Goal: Task Accomplishment & Management: Manage account settings

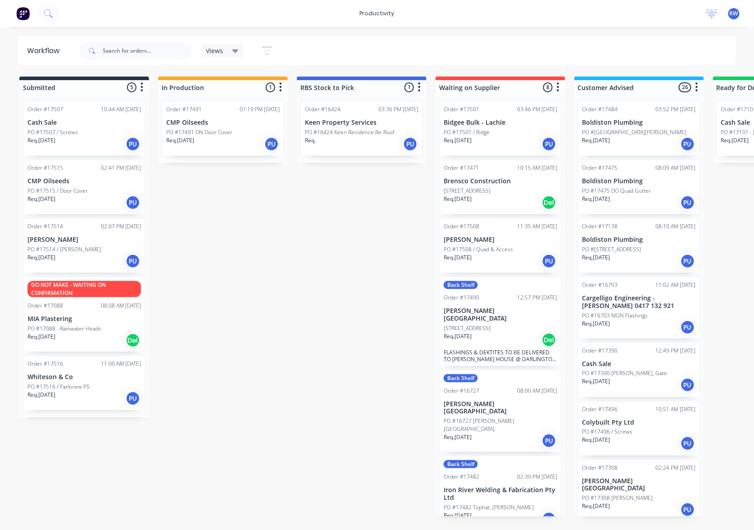
click at [77, 145] on div "Req. [DATE] PU" at bounding box center [84, 144] width 114 height 15
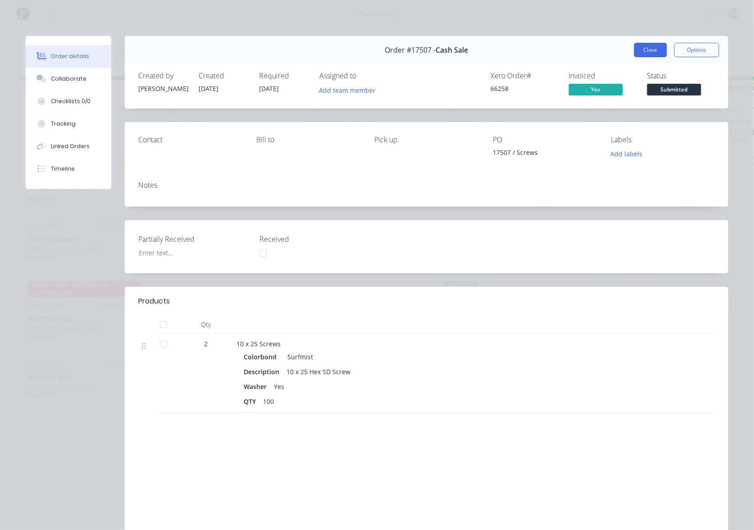
click at [634, 52] on button "Close" at bounding box center [650, 50] width 33 height 14
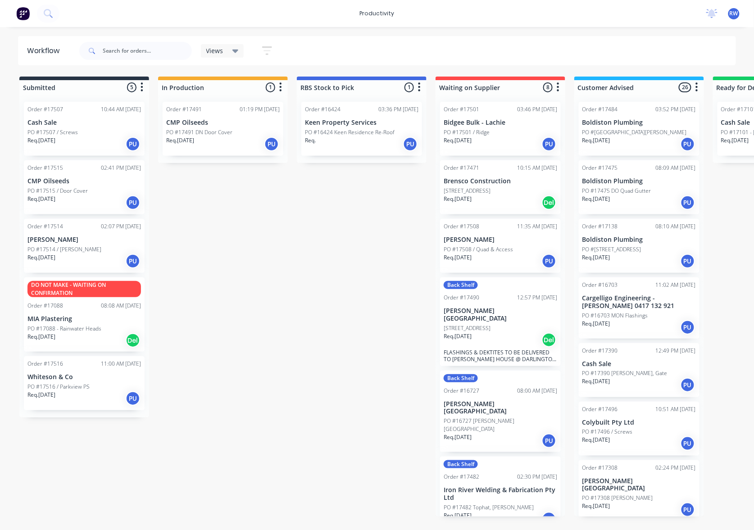
click at [214, 132] on p "PO #17491 DN Door Cover" at bounding box center [199, 132] width 66 height 8
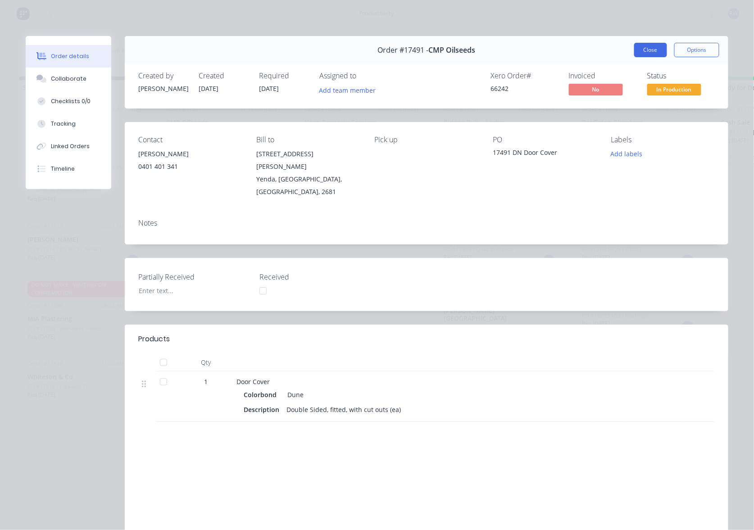
click at [646, 56] on button "Close" at bounding box center [650, 50] width 33 height 14
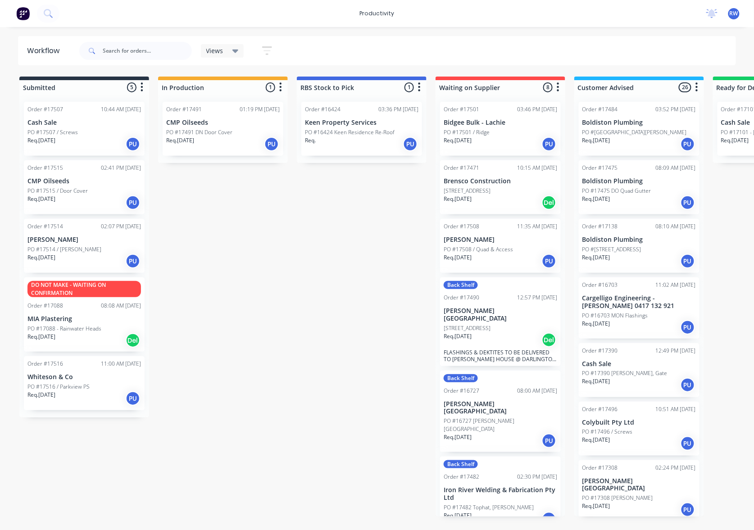
click at [55, 199] on p "Req. 09/09/25" at bounding box center [41, 199] width 28 height 8
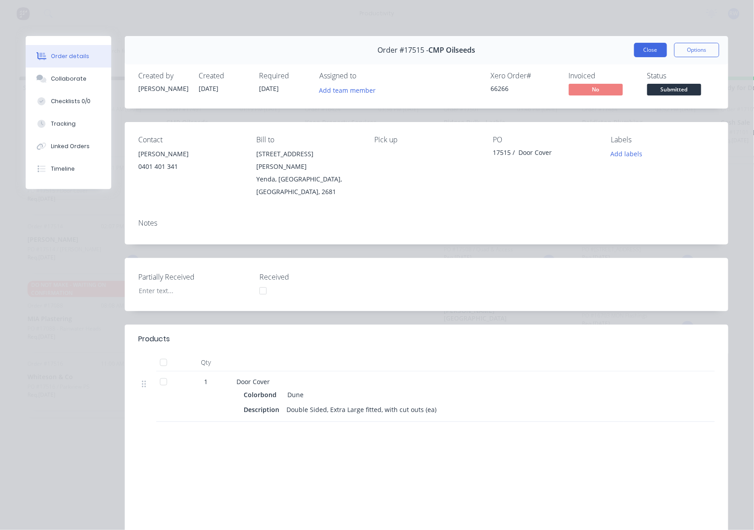
click at [643, 47] on button "Close" at bounding box center [650, 50] width 33 height 14
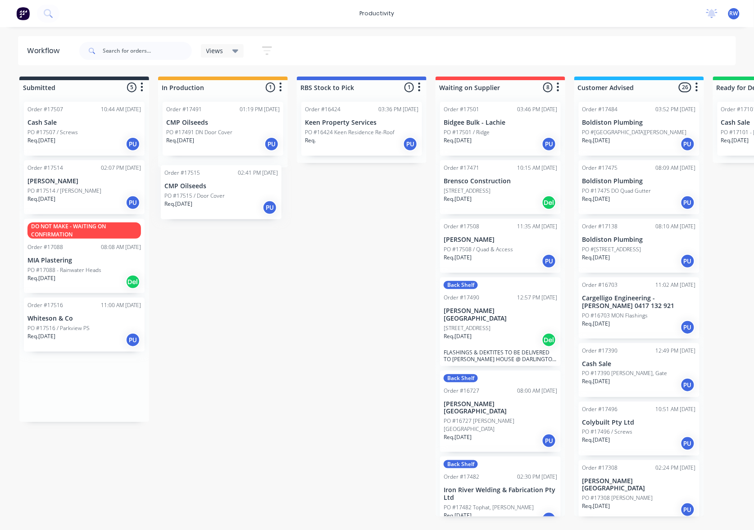
drag, startPoint x: 70, startPoint y: 195, endPoint x: 210, endPoint y: 200, distance: 139.8
click at [210, 200] on div "Submitted 5 Sort By Created date Required date Order number Customer name Most …" at bounding box center [548, 297] width 1111 height 440
drag, startPoint x: 39, startPoint y: 188, endPoint x: 183, endPoint y: 186, distance: 144.2
click at [183, 186] on div "Submitted 5 Sort By Created date Required date Order number Customer name Most …" at bounding box center [548, 297] width 1111 height 440
click at [210, 150] on div "Req. 03/09/25 PU" at bounding box center [223, 144] width 114 height 15
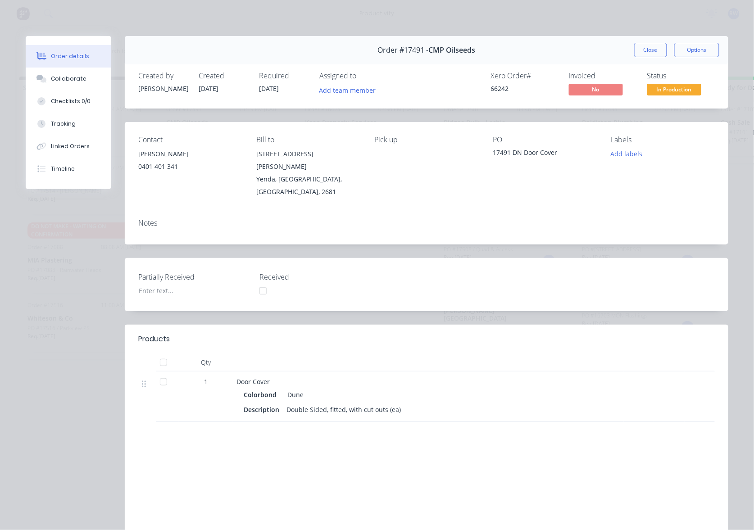
click at [160, 373] on div at bounding box center [164, 382] width 18 height 18
click at [643, 50] on button "Close" at bounding box center [650, 50] width 33 height 14
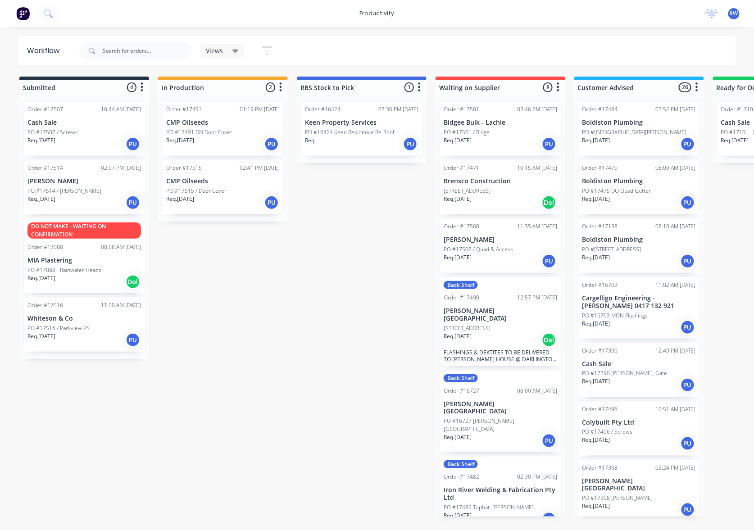
click at [67, 341] on div "Req. 08/09/25 PU" at bounding box center [84, 340] width 114 height 15
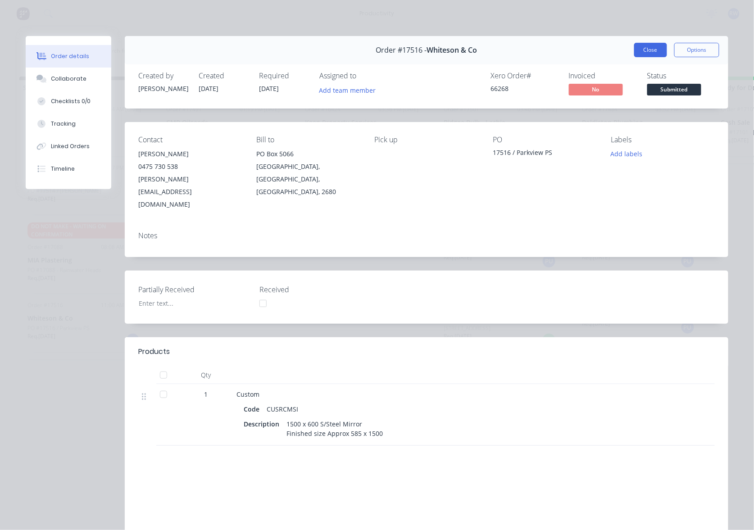
click at [640, 48] on button "Close" at bounding box center [650, 50] width 33 height 14
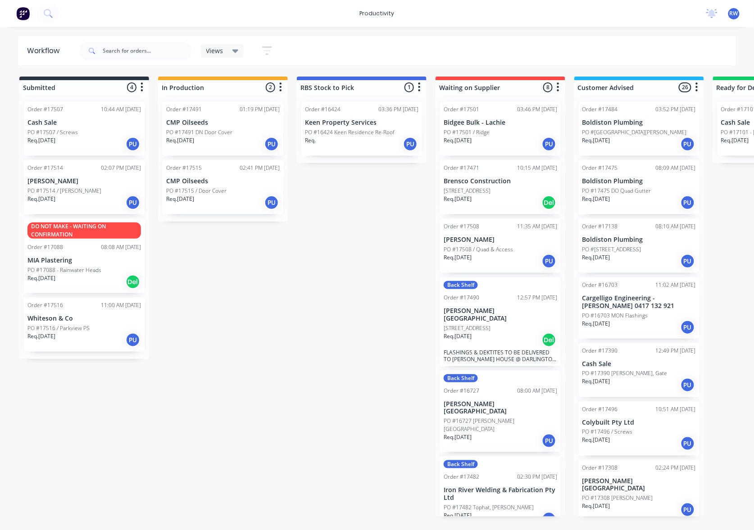
click at [86, 197] on div "Req. 09/09/25 PU" at bounding box center [84, 202] width 114 height 15
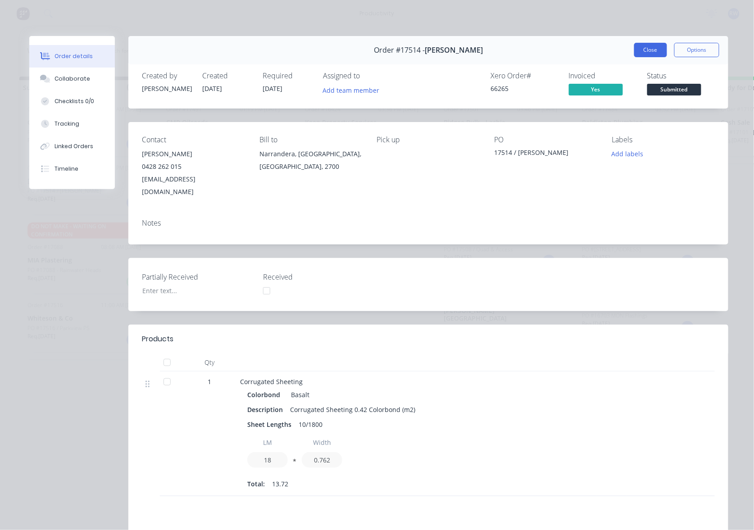
click at [651, 49] on button "Close" at bounding box center [650, 50] width 33 height 14
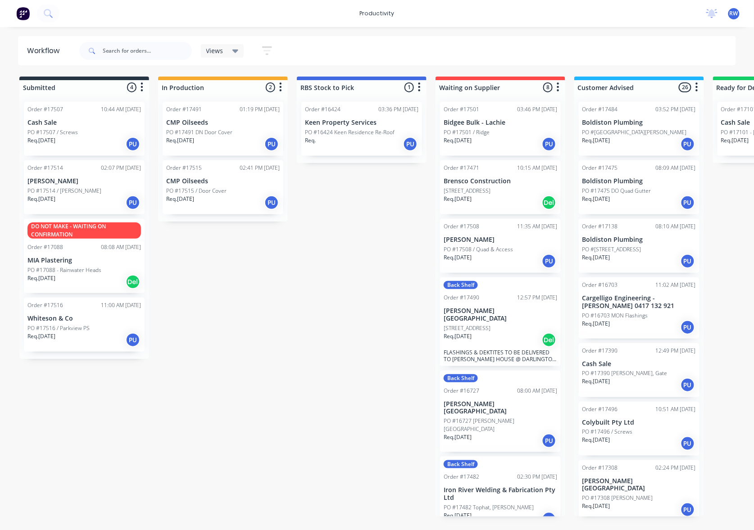
click at [76, 134] on p "PO #17507 / Screws" at bounding box center [52, 132] width 50 height 8
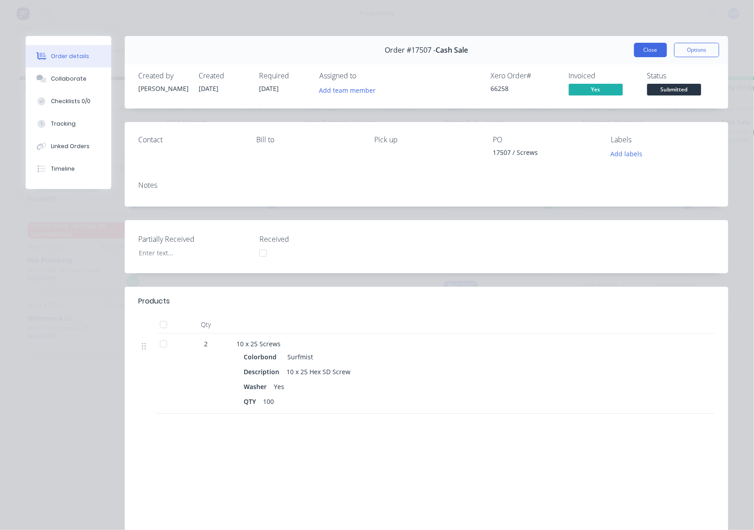
click at [646, 55] on button "Close" at bounding box center [650, 50] width 33 height 14
